Goal: Task Accomplishment & Management: Manage account settings

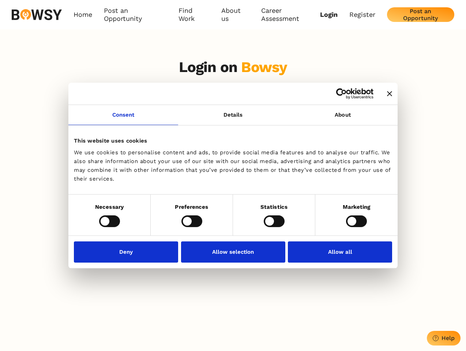
click at [387, 94] on icon "Close banner" at bounding box center [389, 93] width 5 height 5
click at [123, 119] on link "Consent" at bounding box center [123, 115] width 110 height 20
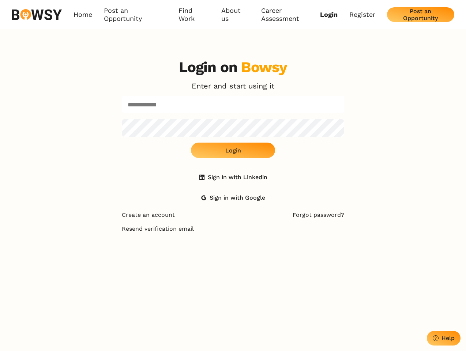
click at [343, 119] on div "Login on Bowsy Enter and start using it Login Sign in with Linkedin Sign in wit…" at bounding box center [233, 132] width 222 height 147
click at [109, 221] on div "Login on Bowsy Enter and start using it Login Sign in with Linkedin Sign in wit…" at bounding box center [233, 228] width 466 height 351
click at [192, 221] on div "Login on Bowsy Enter and start using it Login Sign in with Linkedin Sign in wit…" at bounding box center [233, 228] width 234 height 351
click at [274, 221] on div "Login on Bowsy Enter and start using it Login Sign in with Linkedin Sign in wit…" at bounding box center [233, 228] width 234 height 351
click at [356, 221] on div "Login on Bowsy Enter and start using it Login Sign in with Linkedin Sign in wit…" at bounding box center [233, 228] width 466 height 351
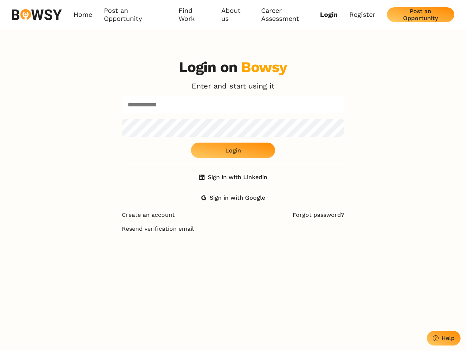
click at [128, 252] on div "Login on Bowsy Enter and start using it Login Sign in with Linkedin Sign in wit…" at bounding box center [233, 228] width 234 height 351
click at [233, 252] on div "Login on Bowsy Enter and start using it Login Sign in with Linkedin Sign in wit…" at bounding box center [233, 228] width 234 height 351
